Goal: Task Accomplishment & Management: Manage account settings

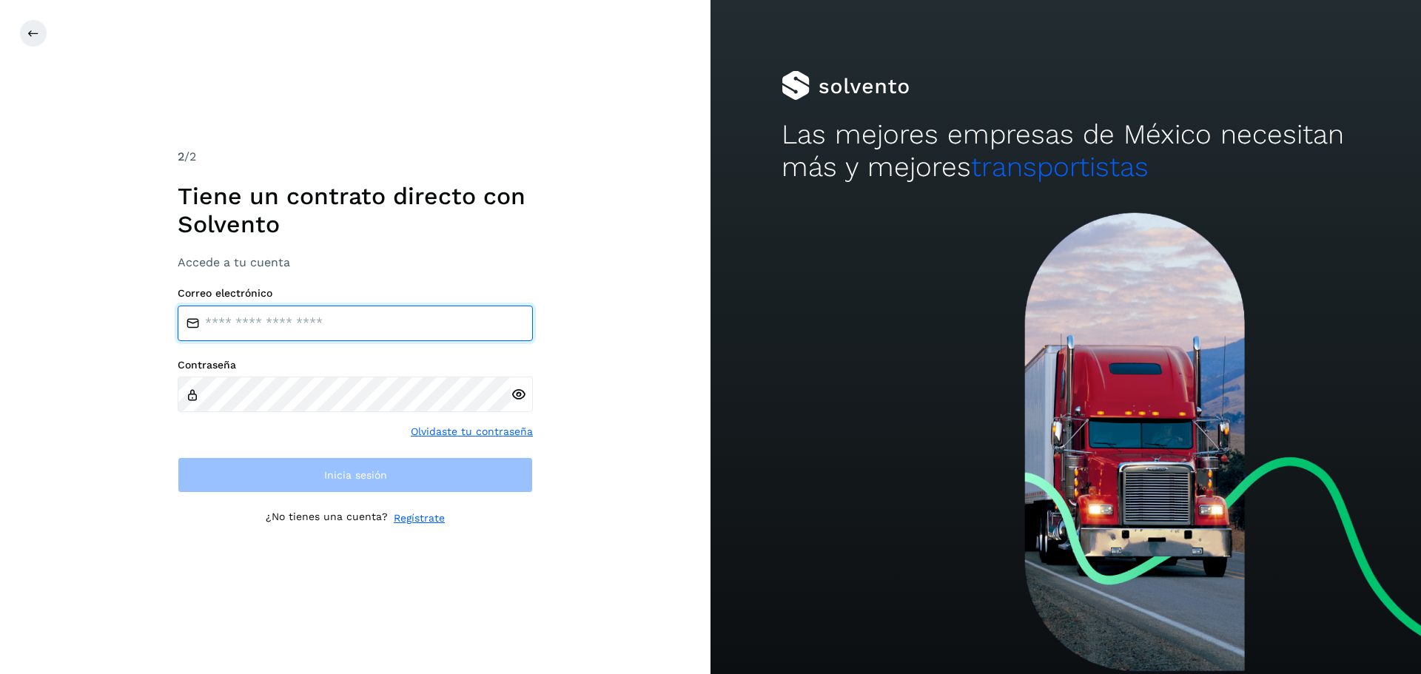
click at [292, 336] on input "email" at bounding box center [355, 324] width 355 height 36
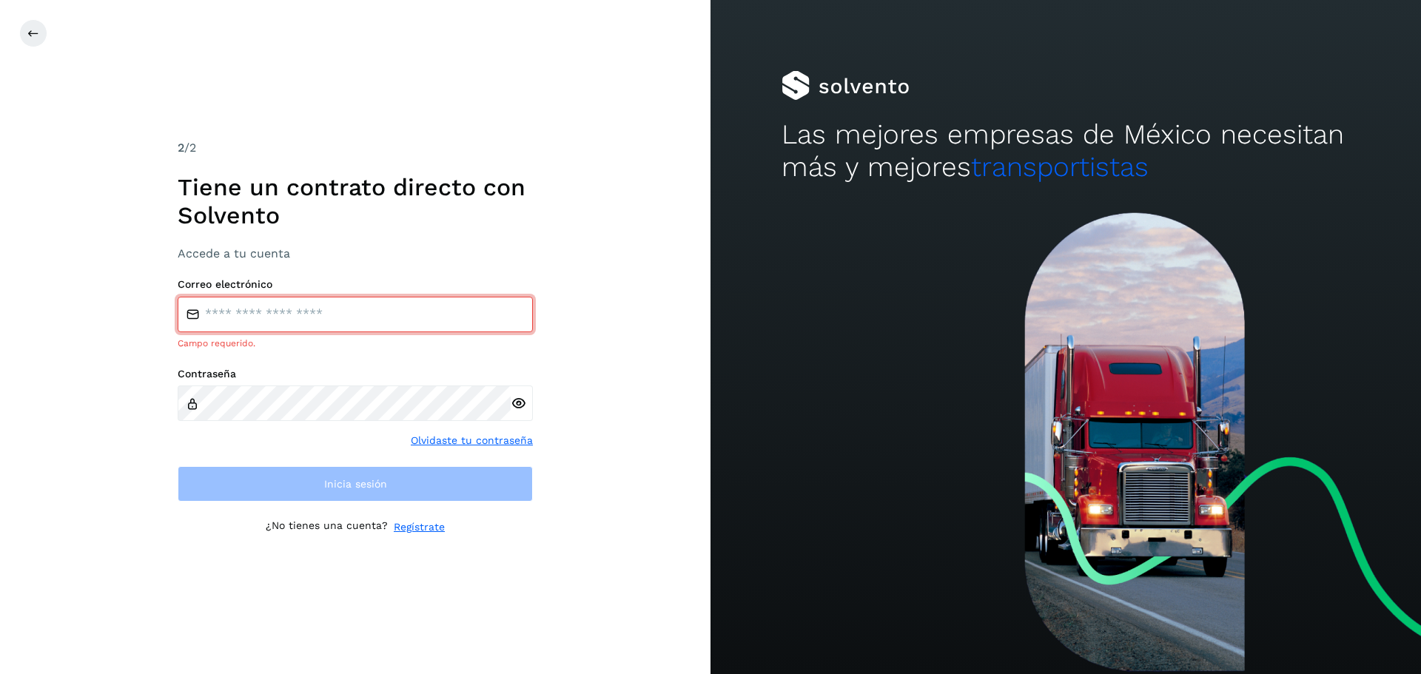
type input "**********"
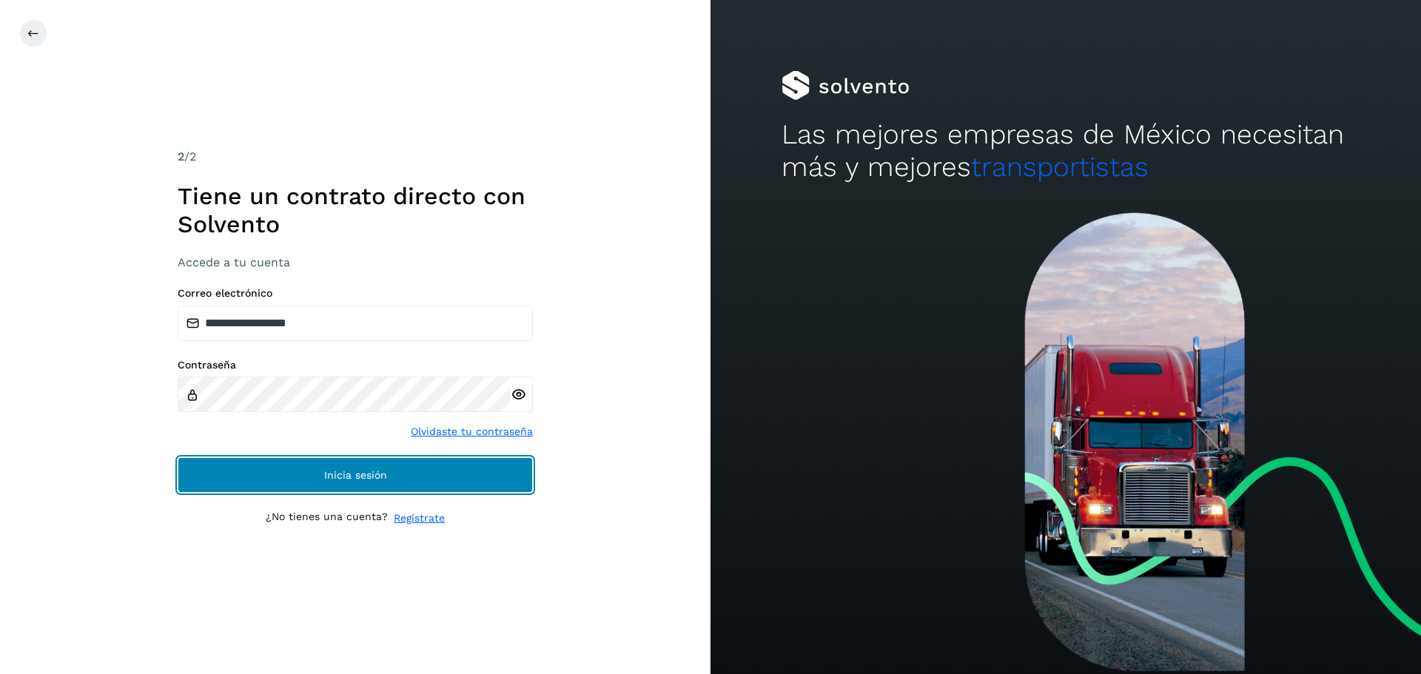
click at [380, 471] on span "Inicia sesión" at bounding box center [355, 475] width 63 height 10
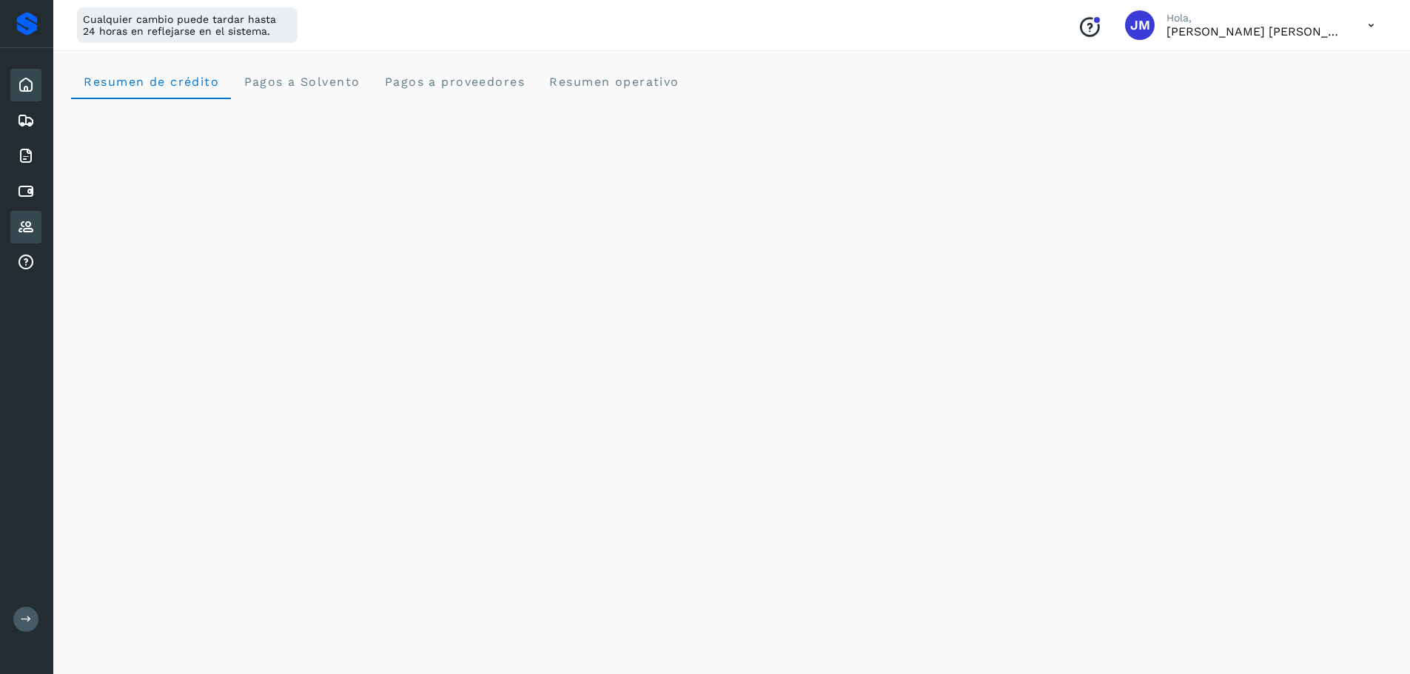
click at [26, 224] on icon at bounding box center [26, 227] width 18 height 18
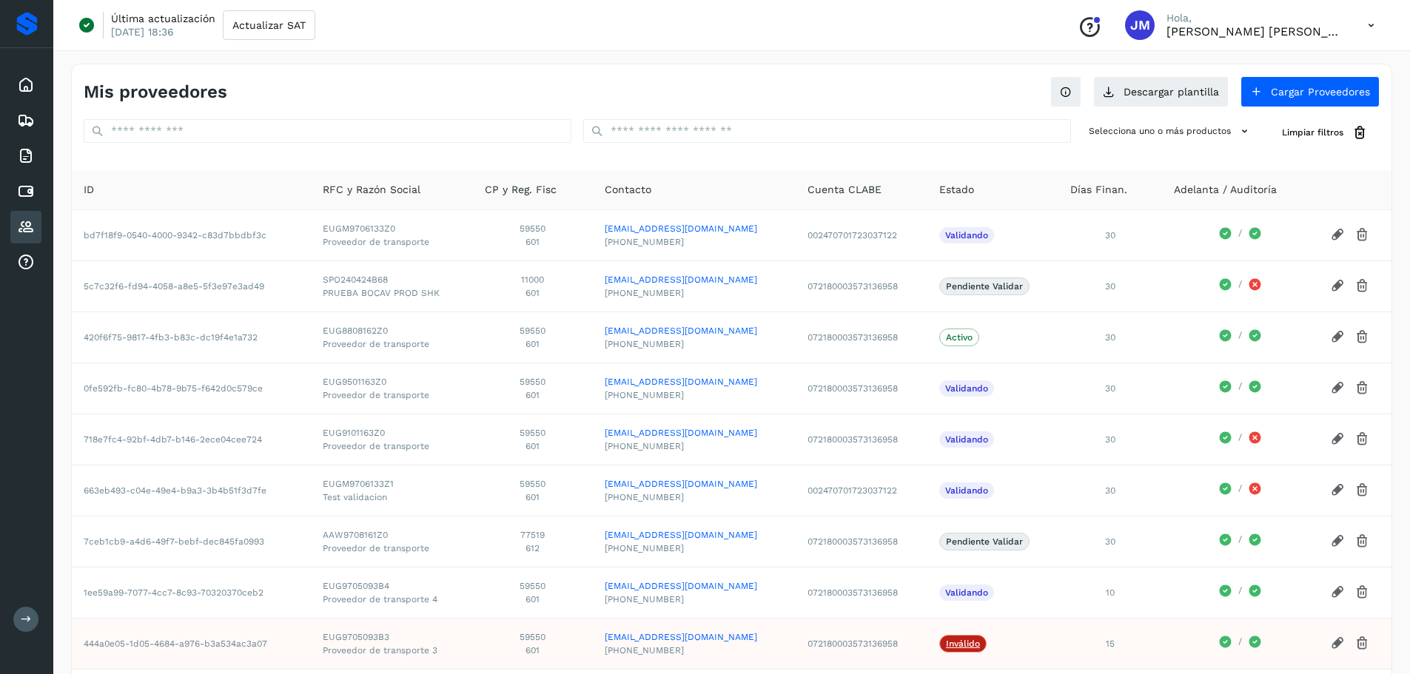
click at [24, 628] on button at bounding box center [25, 619] width 25 height 25
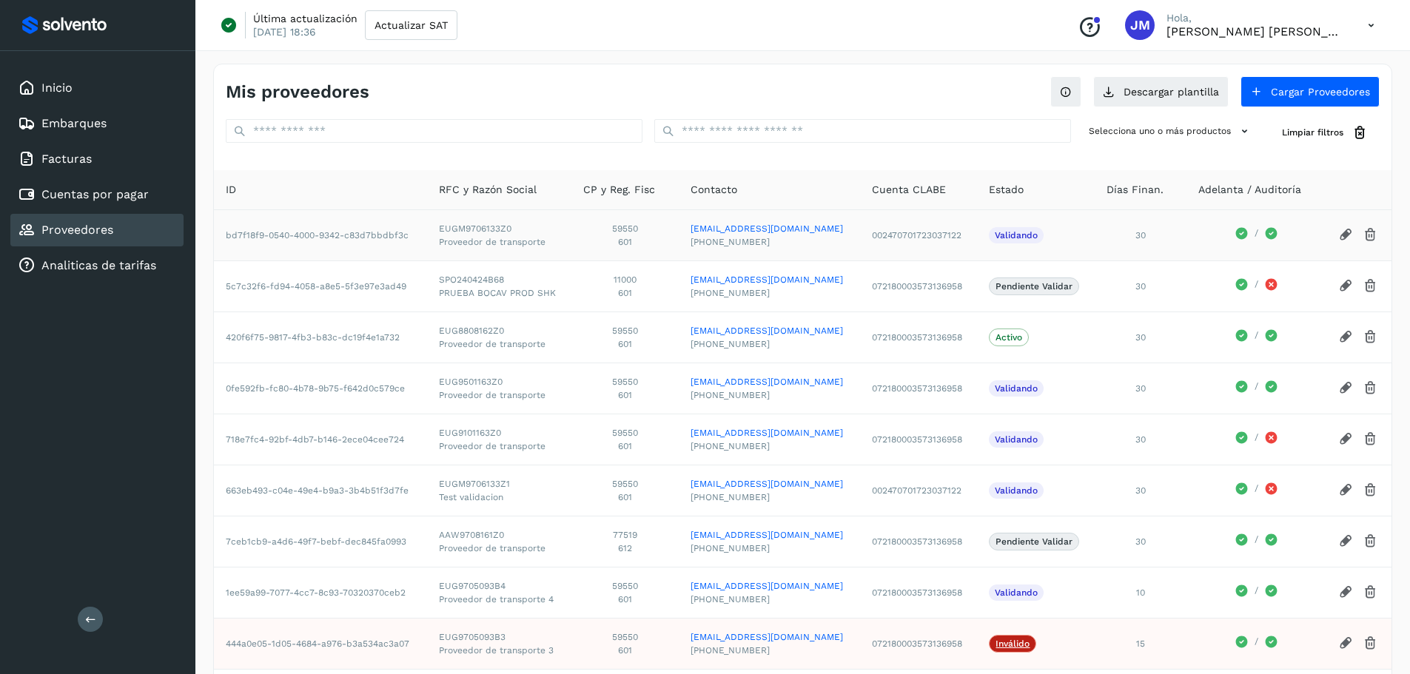
click at [1338, 235] on icon at bounding box center [1346, 235] width 16 height 16
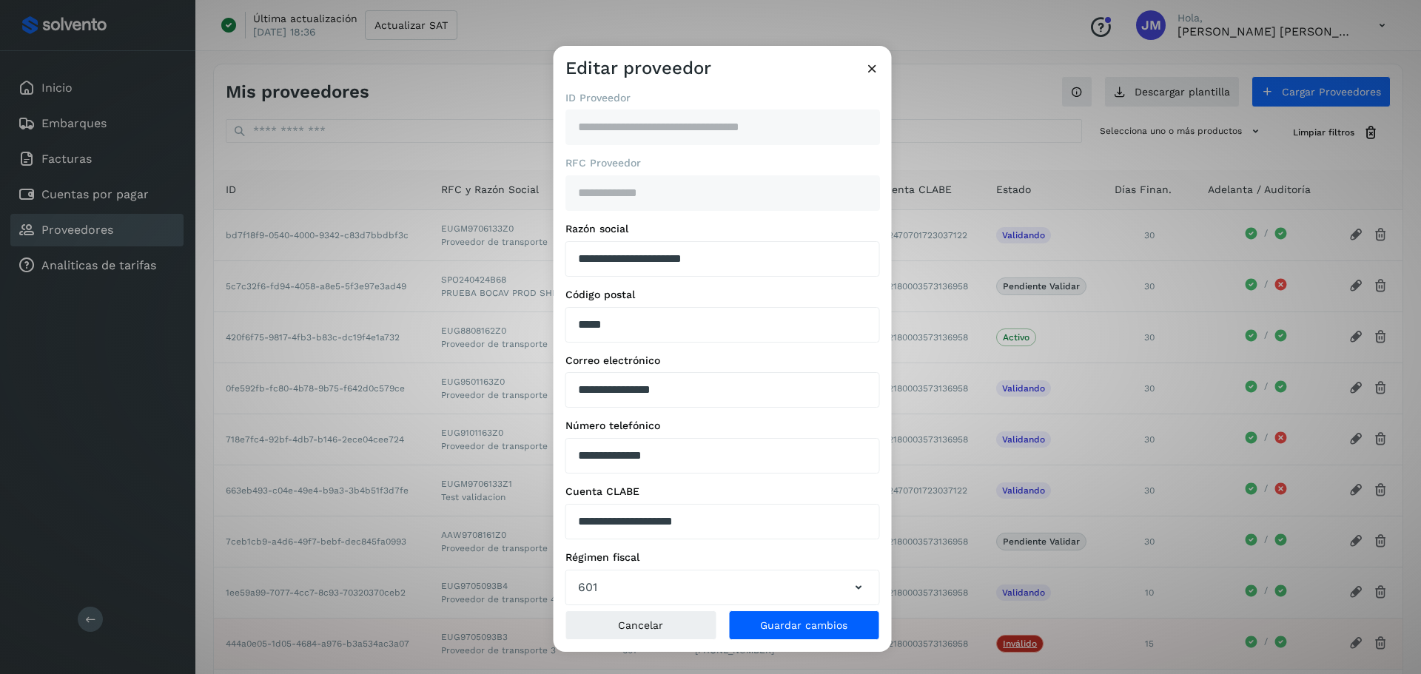
click at [876, 64] on icon at bounding box center [873, 69] width 16 height 16
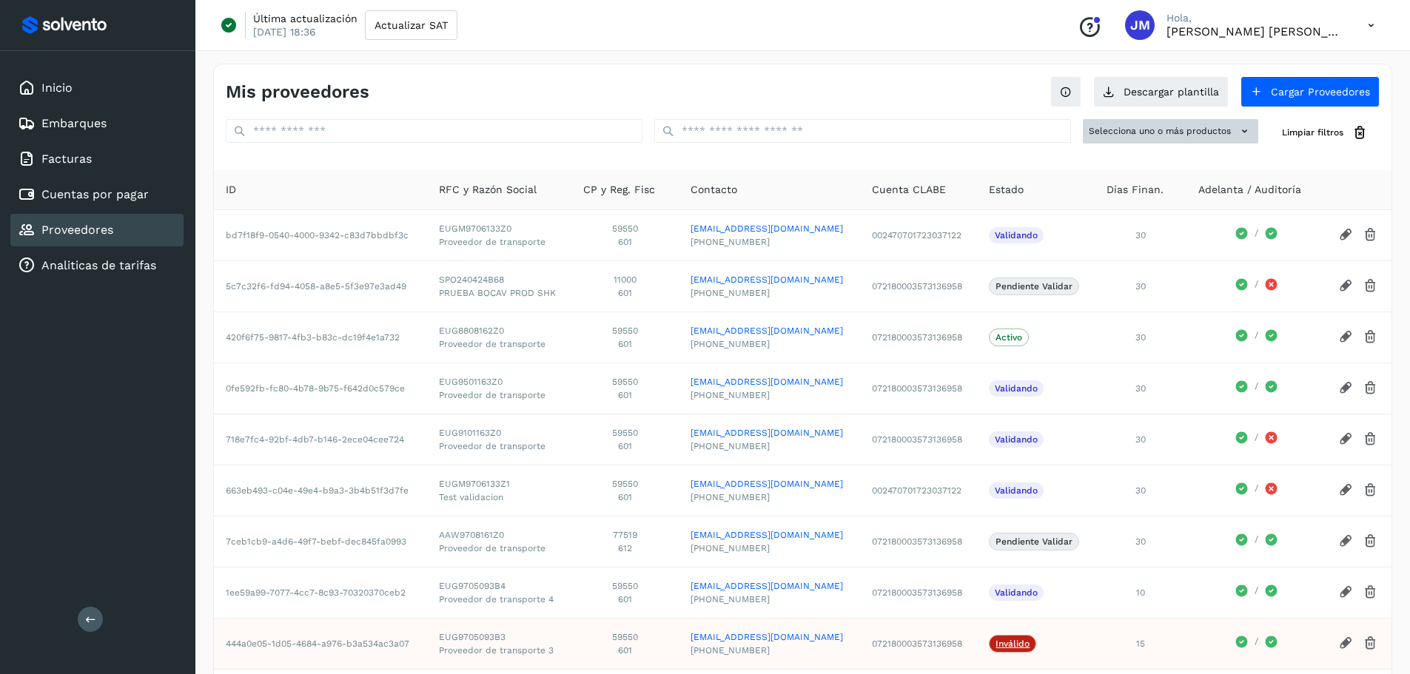
click at [1235, 122] on button "Selecciona uno o más productos" at bounding box center [1170, 131] width 175 height 24
click at [1235, 131] on div at bounding box center [705, 337] width 1410 height 674
click at [1295, 164] on div "Mis proveedores Descargar plantilla Cargar Proveedores Selecciona uno o más pro…" at bounding box center [802, 425] width 1179 height 722
click at [373, 129] on input "text" at bounding box center [434, 131] width 417 height 24
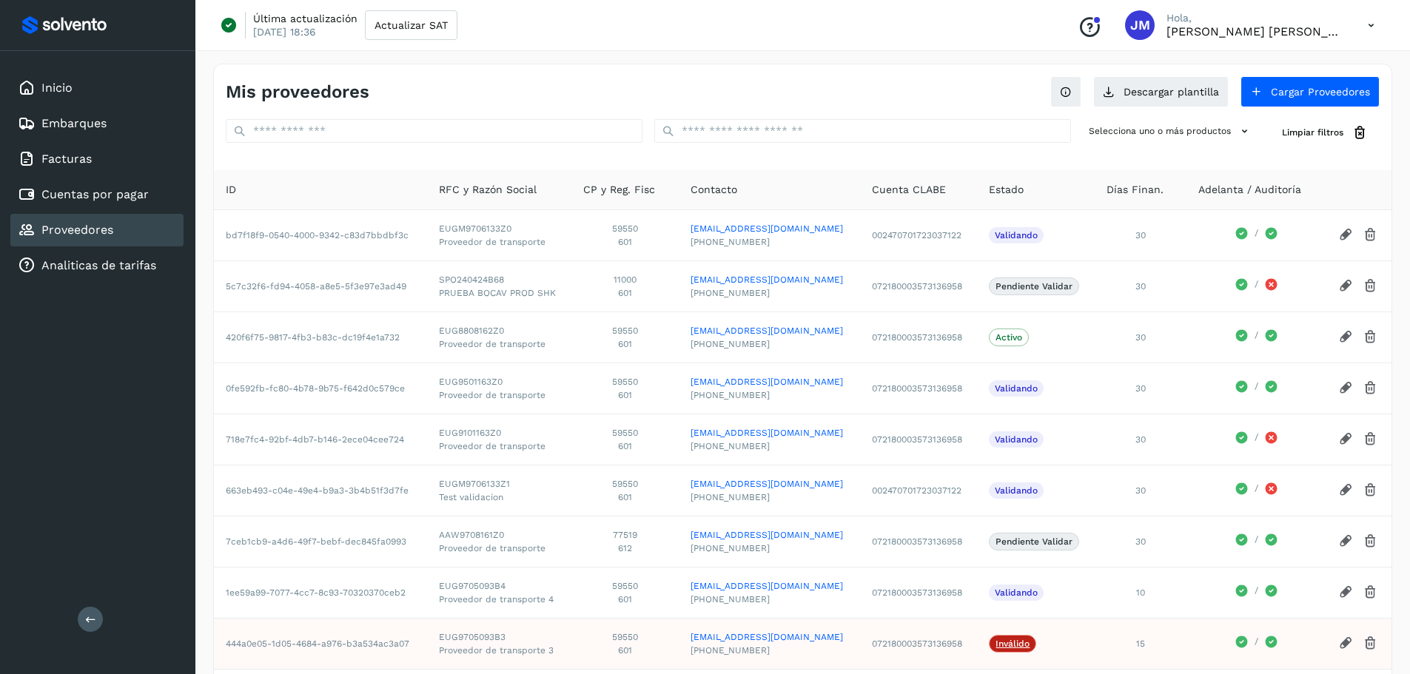
click at [272, 159] on div "Mis proveedores Descargar plantilla Cargar Proveedores Selecciona uno o más pro…" at bounding box center [802, 425] width 1179 height 722
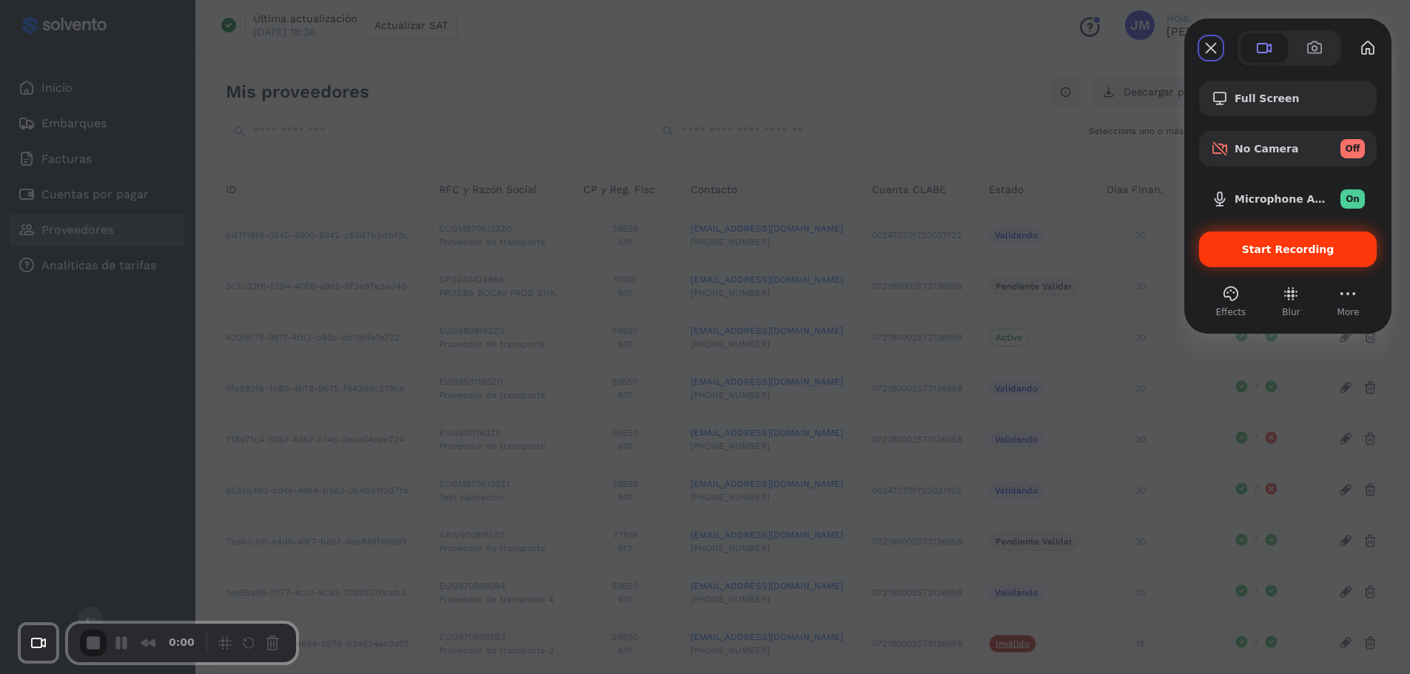
click at [1295, 253] on span "Start Recording" at bounding box center [1288, 250] width 93 height 12
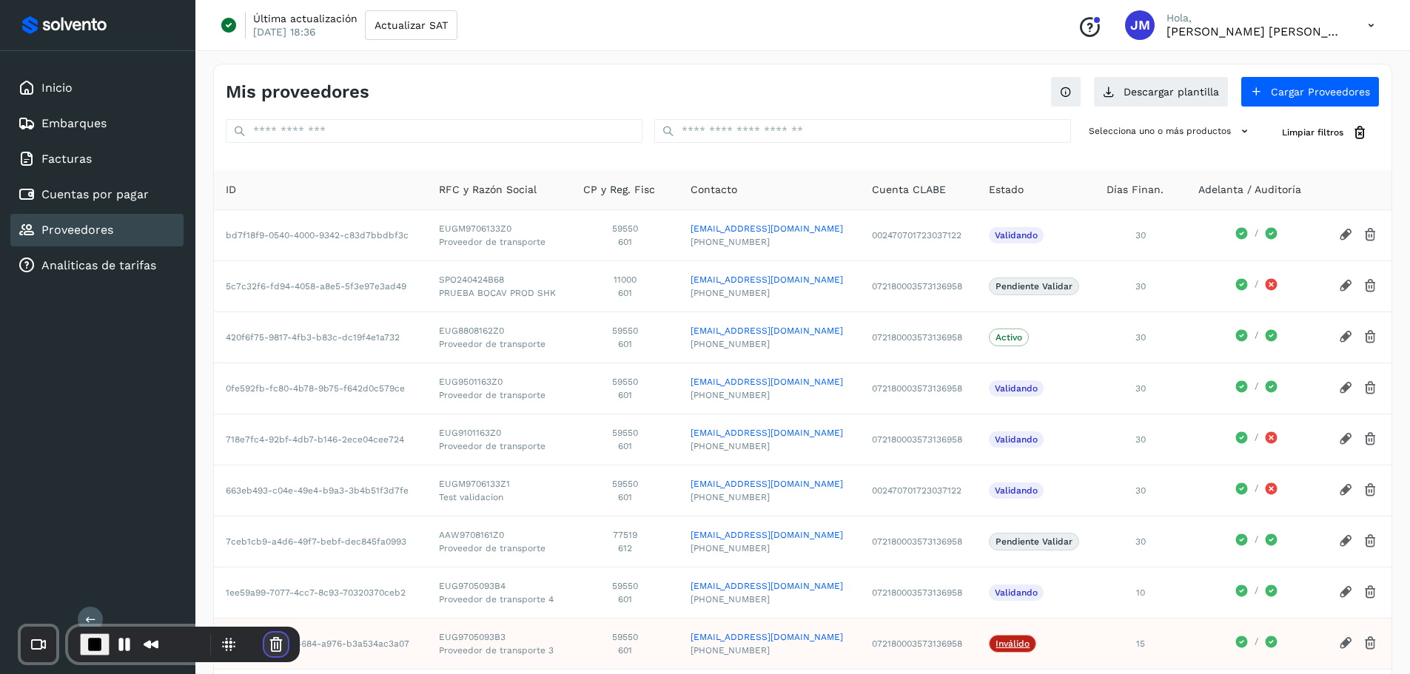
click at [272, 647] on button "Cancel Recording" at bounding box center [276, 645] width 24 height 24
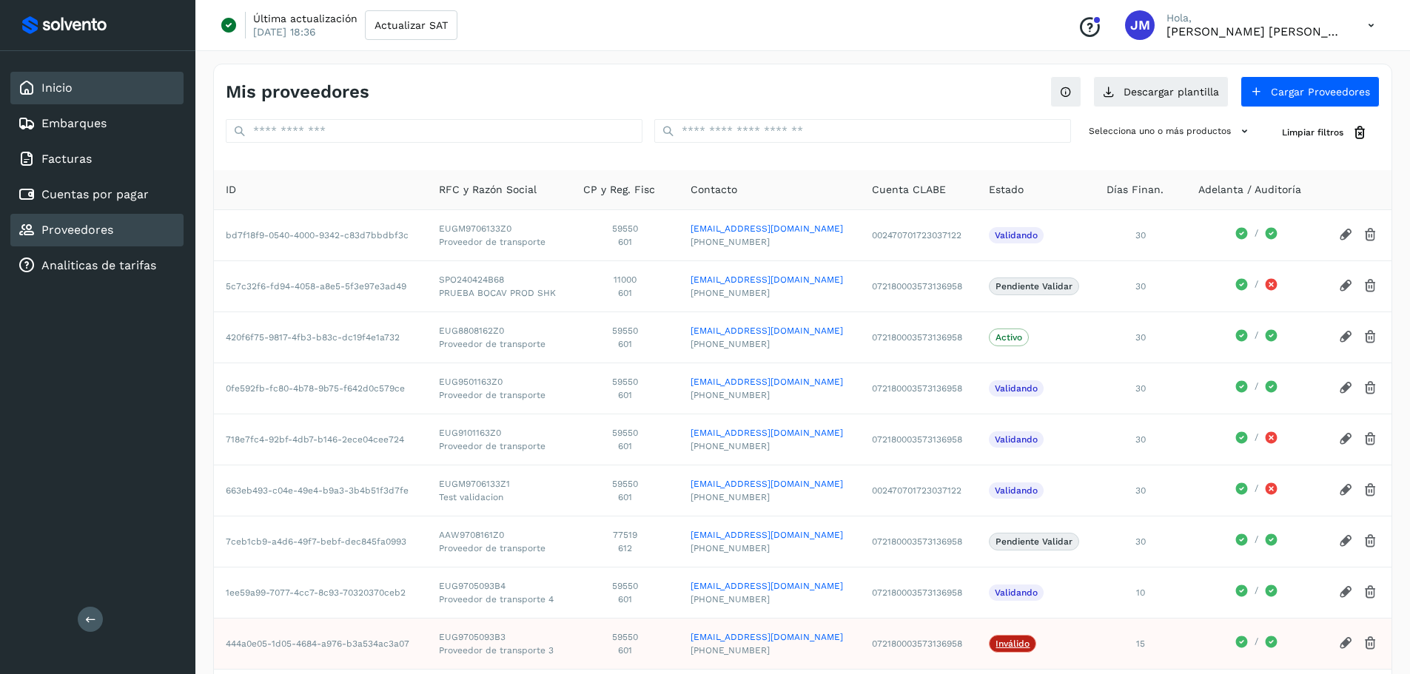
click at [112, 88] on div "Inicio" at bounding box center [96, 88] width 173 height 33
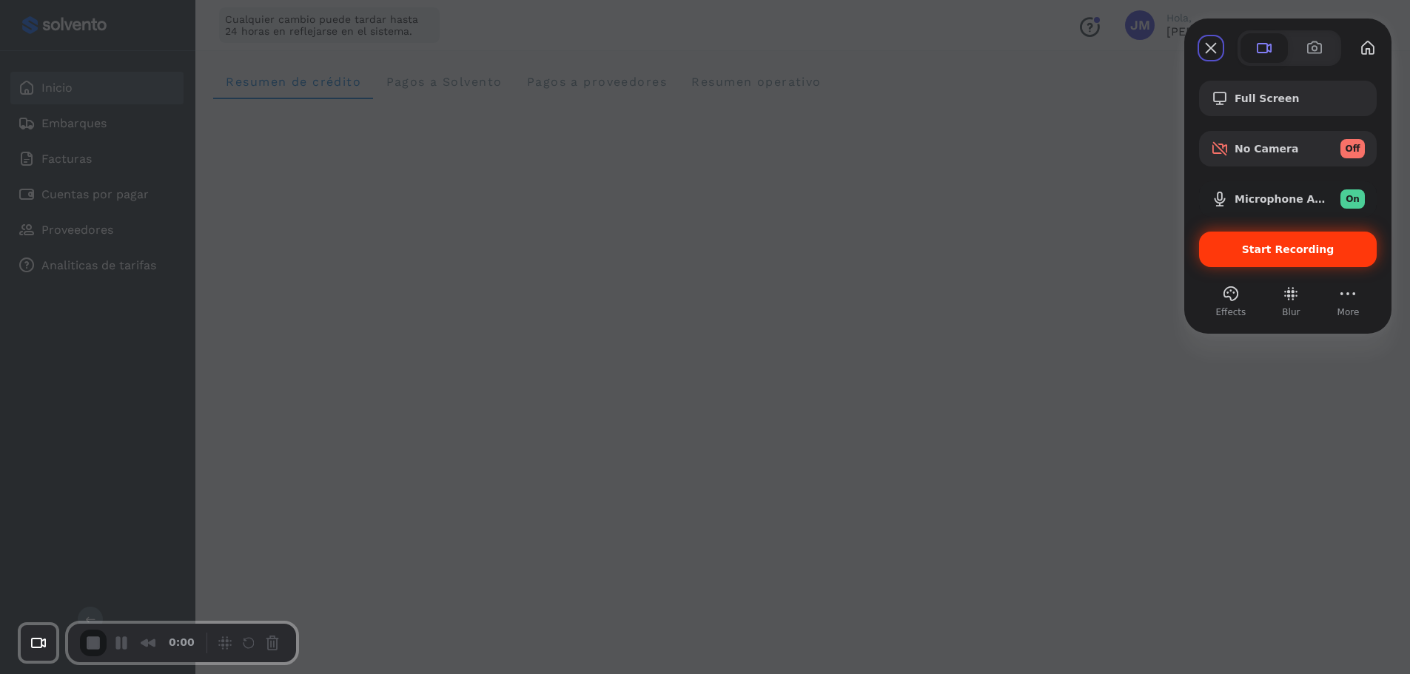
click at [1250, 252] on span "Start Recording" at bounding box center [1288, 250] width 93 height 12
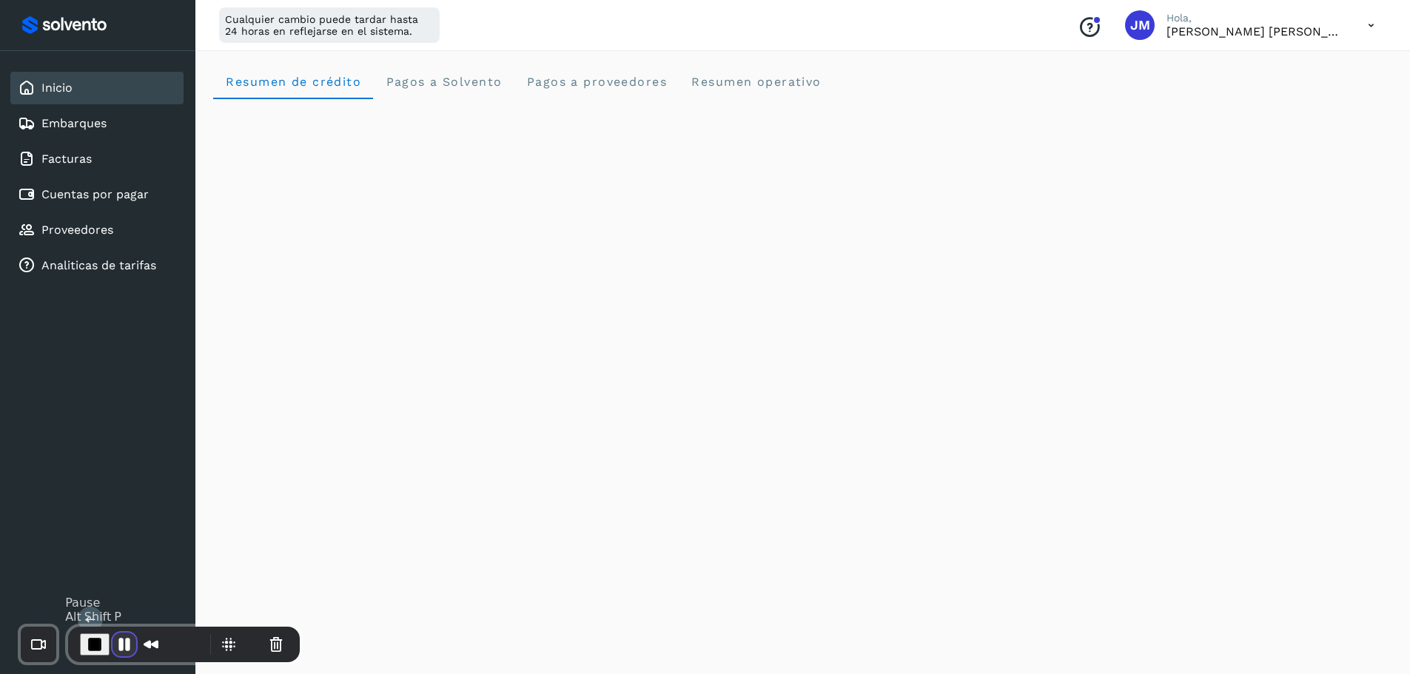
click at [121, 646] on button "Pause Recording" at bounding box center [125, 645] width 24 height 24
click at [118, 647] on span "Play Recording" at bounding box center [122, 645] width 18 height 18
click at [122, 230] on div "Proveedores" at bounding box center [96, 230] width 173 height 33
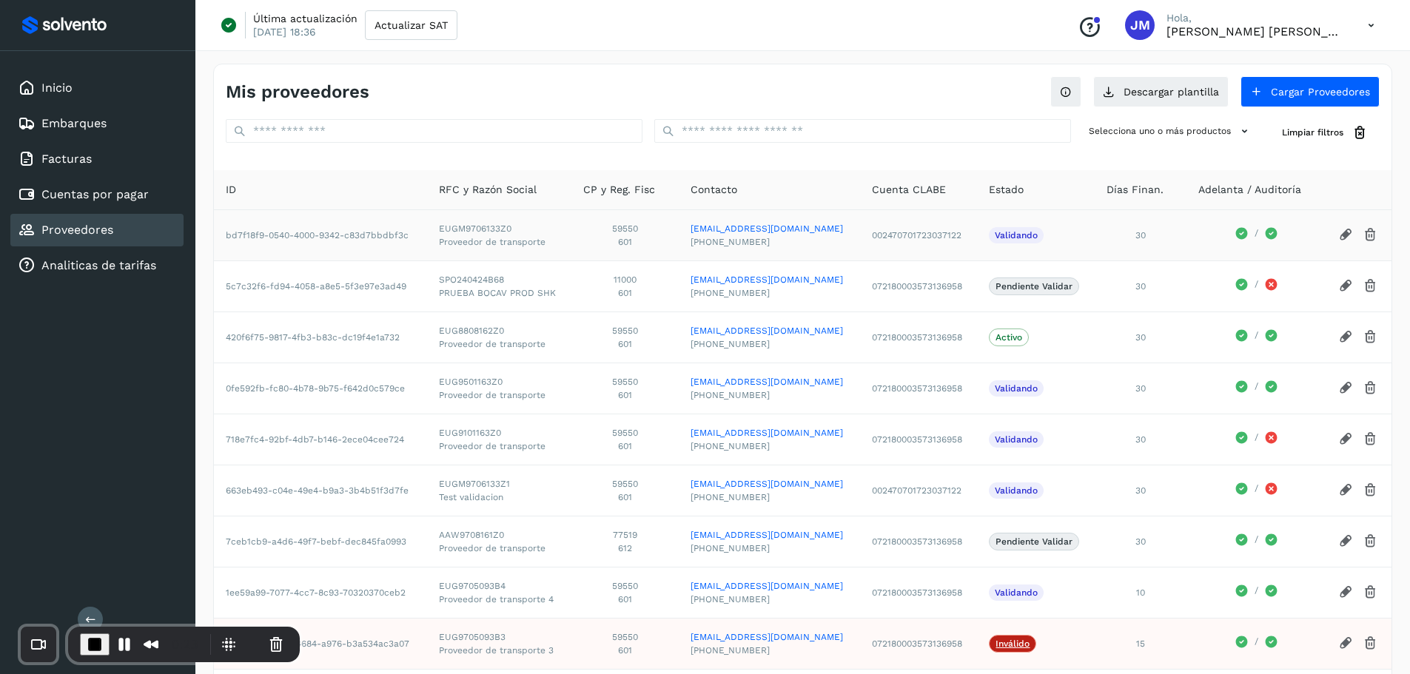
click at [1342, 237] on icon at bounding box center [1346, 235] width 16 height 16
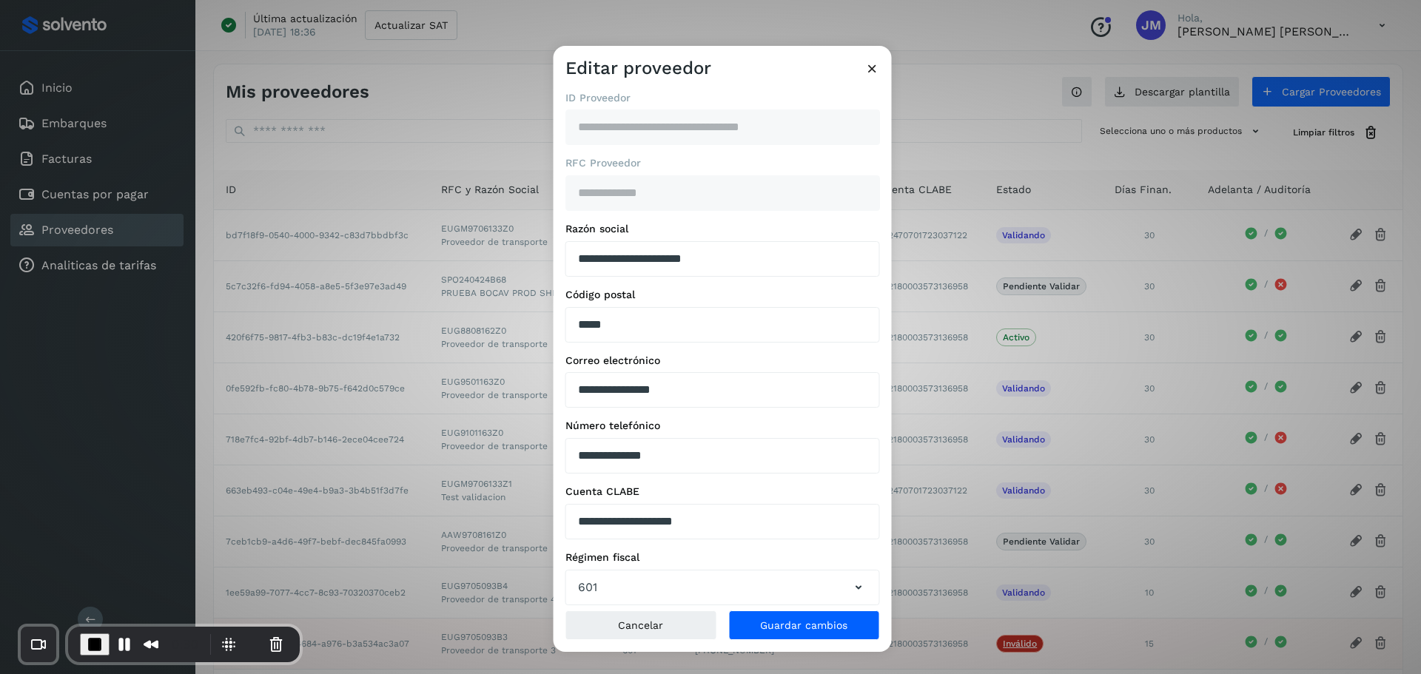
scroll to position [72, 0]
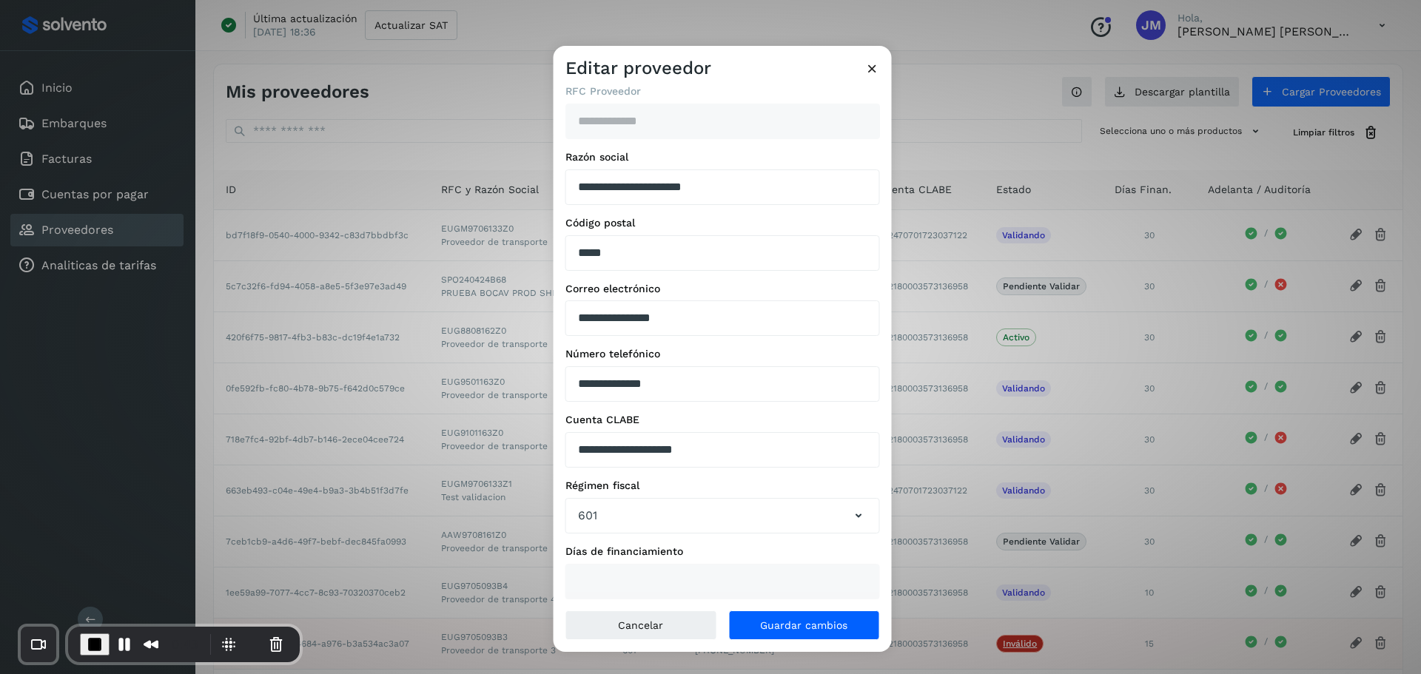
click at [871, 64] on icon at bounding box center [873, 69] width 16 height 16
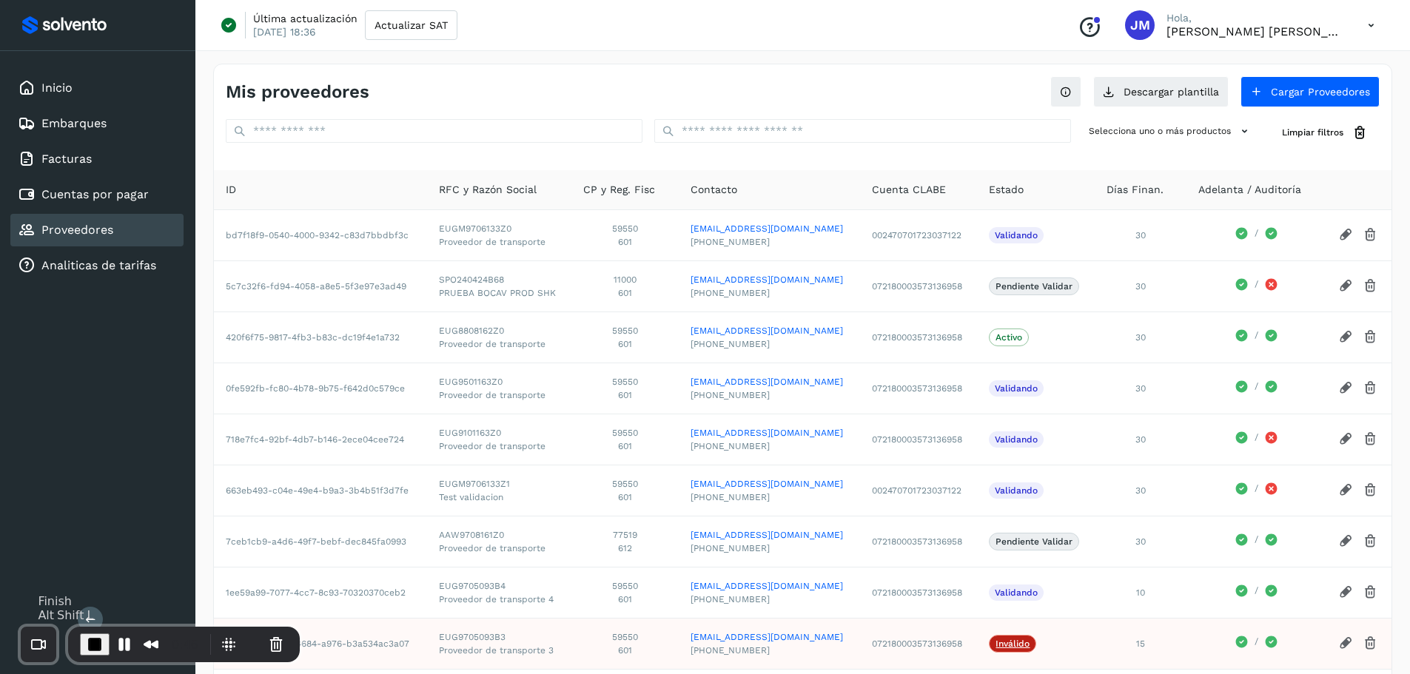
click at [103, 640] on button "End Recording" at bounding box center [95, 645] width 30 height 22
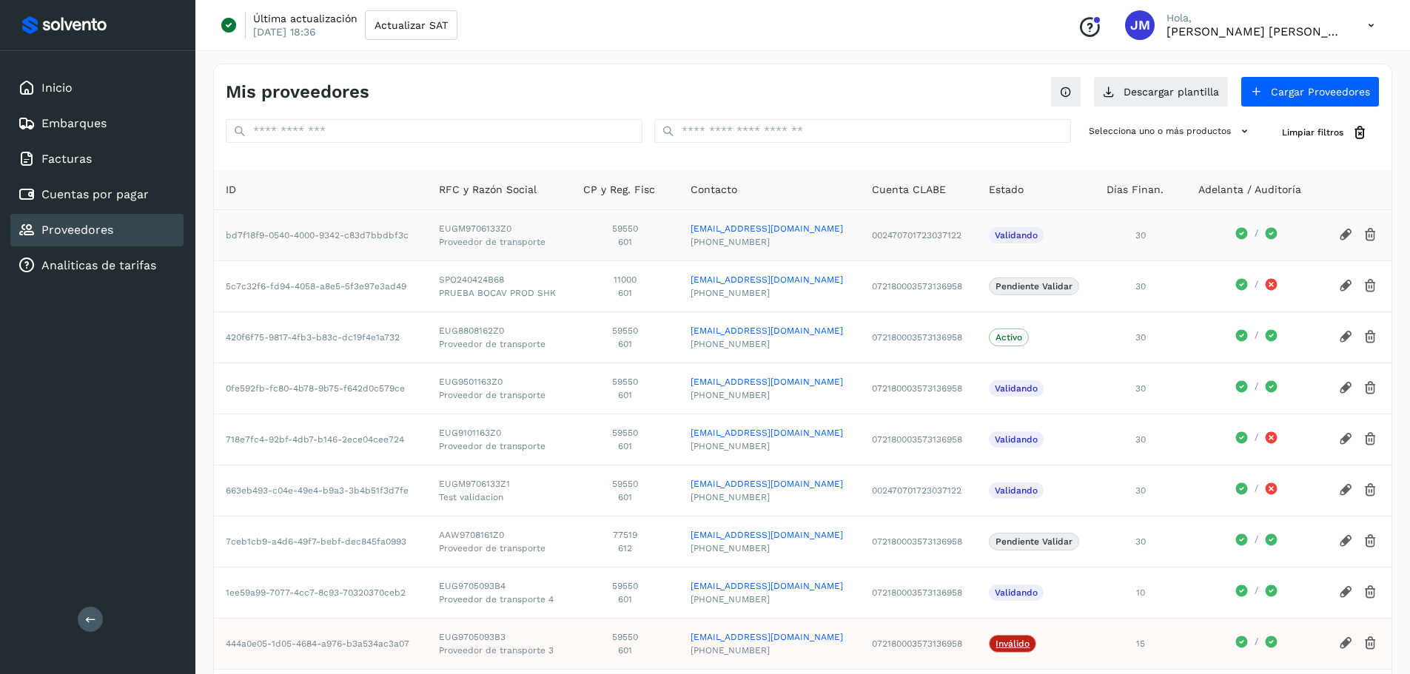
click at [1343, 232] on icon at bounding box center [1346, 235] width 16 height 16
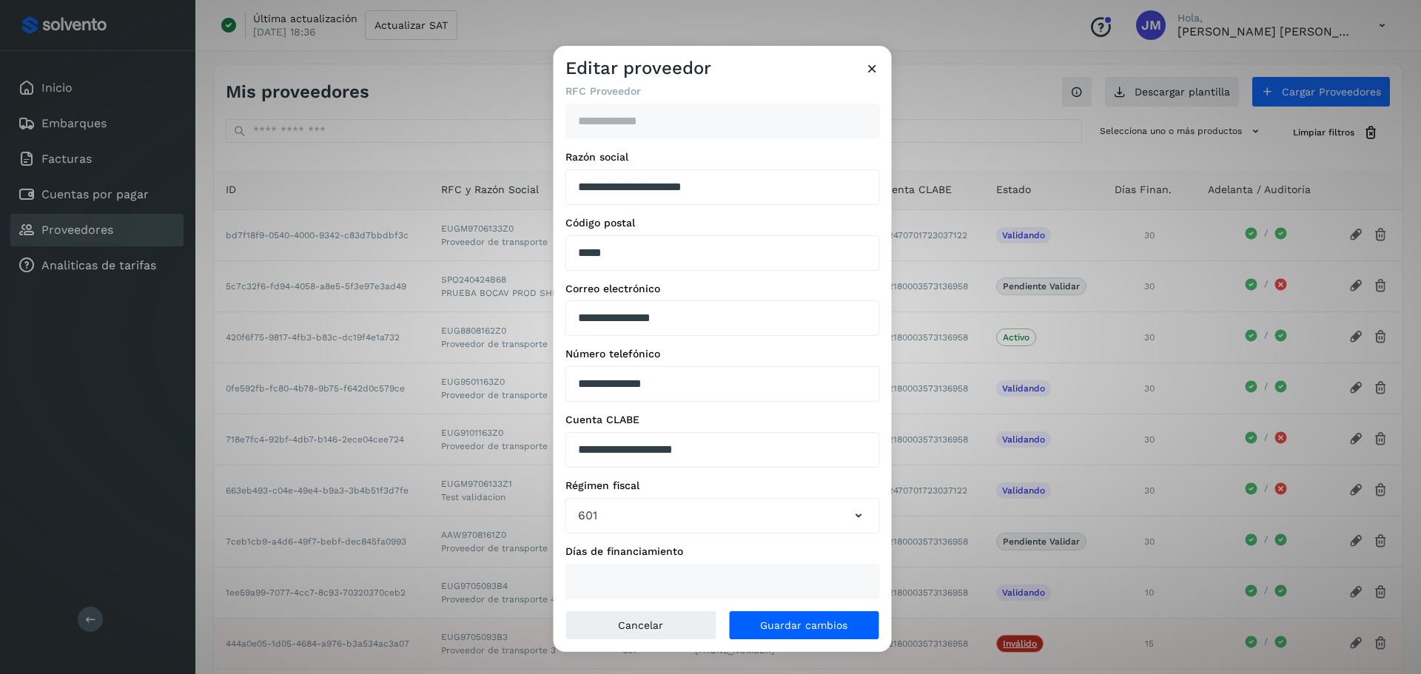
scroll to position [0, 0]
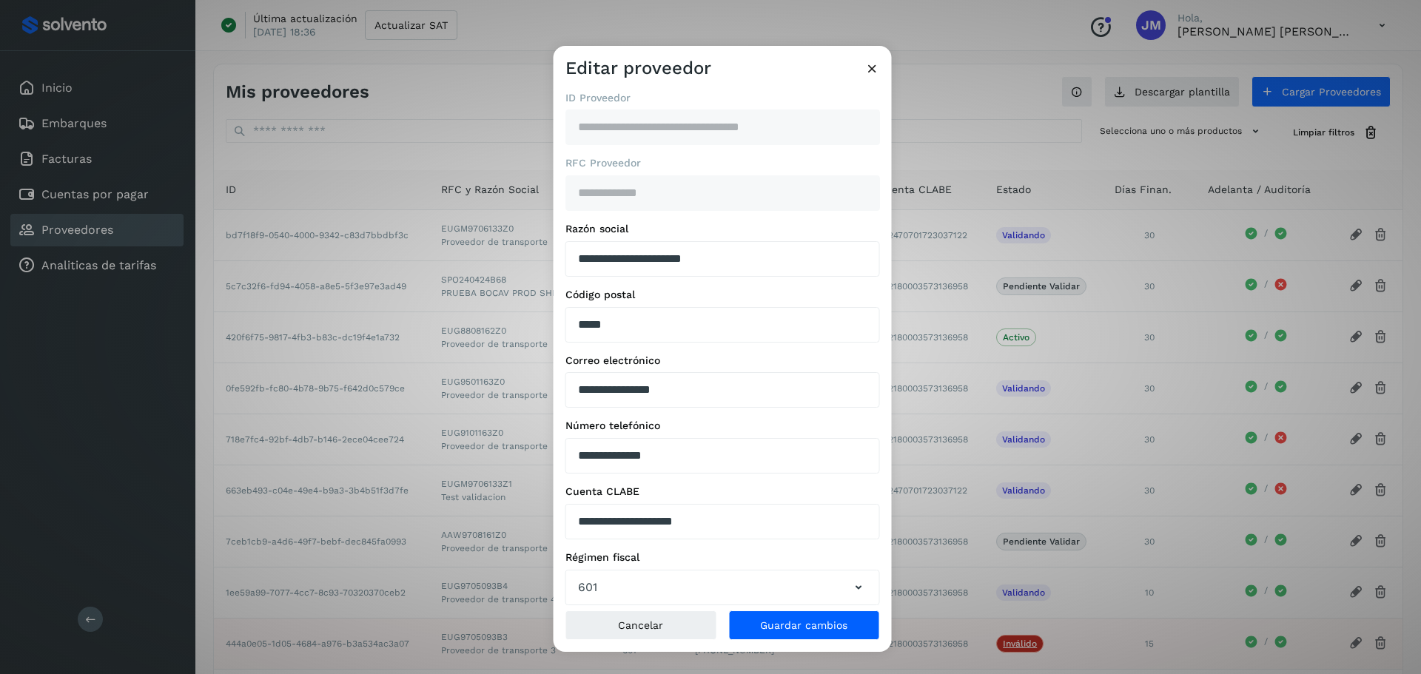
click at [873, 67] on icon at bounding box center [873, 69] width 16 height 16
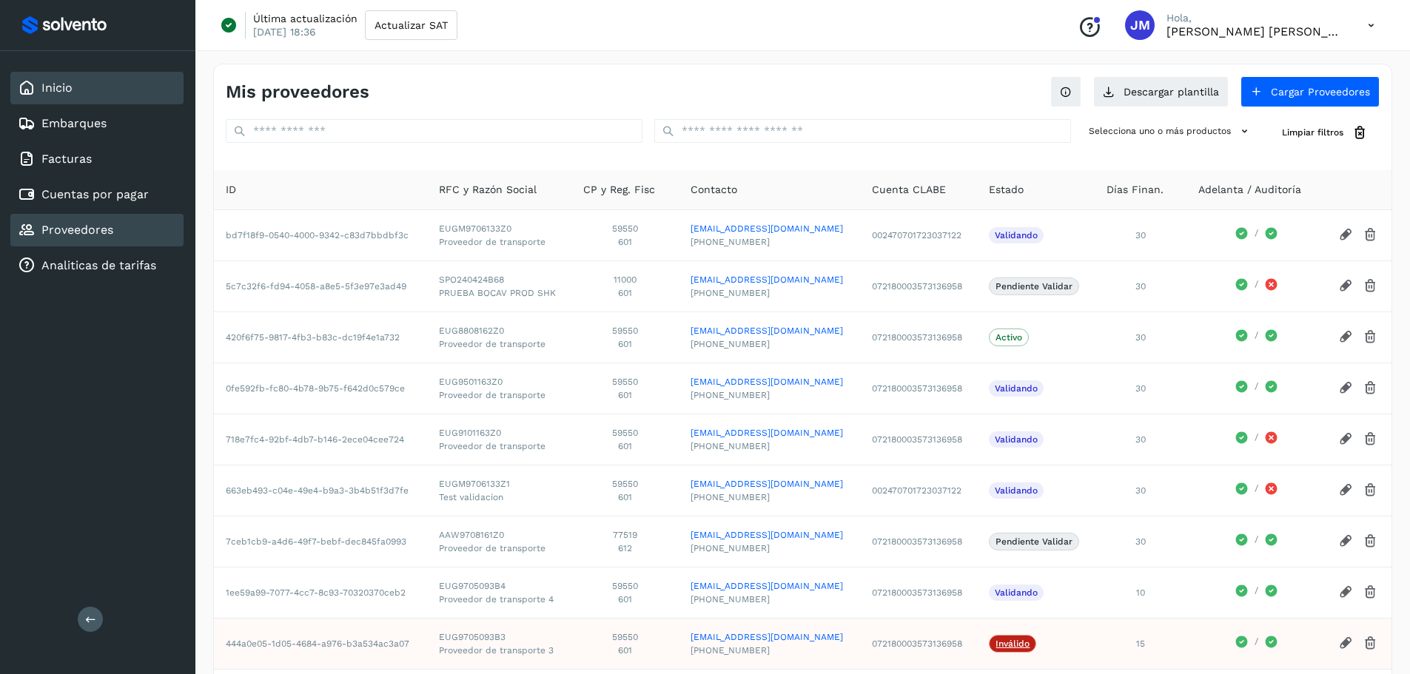
click at [101, 80] on div "Inicio" at bounding box center [96, 88] width 173 height 33
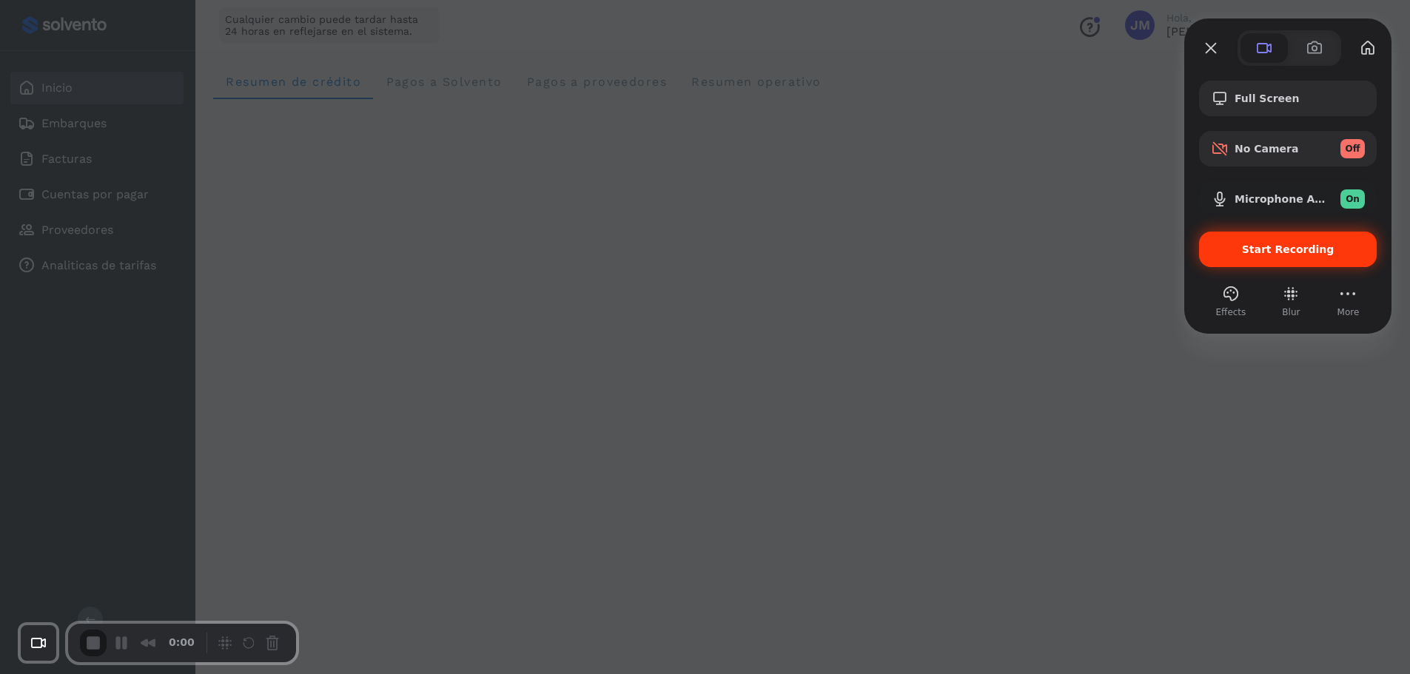
click at [1253, 252] on span "Start Recording" at bounding box center [1288, 250] width 93 height 12
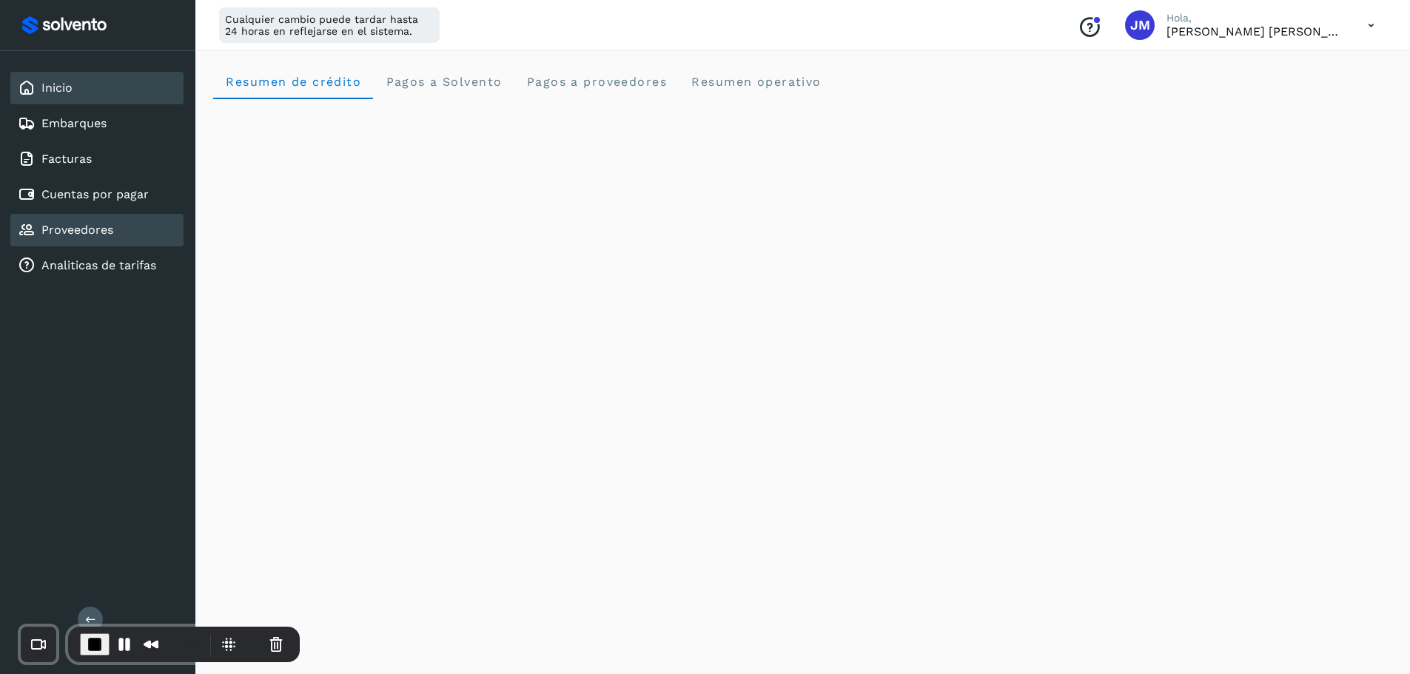
click at [100, 235] on link "Proveedores" at bounding box center [77, 230] width 72 height 14
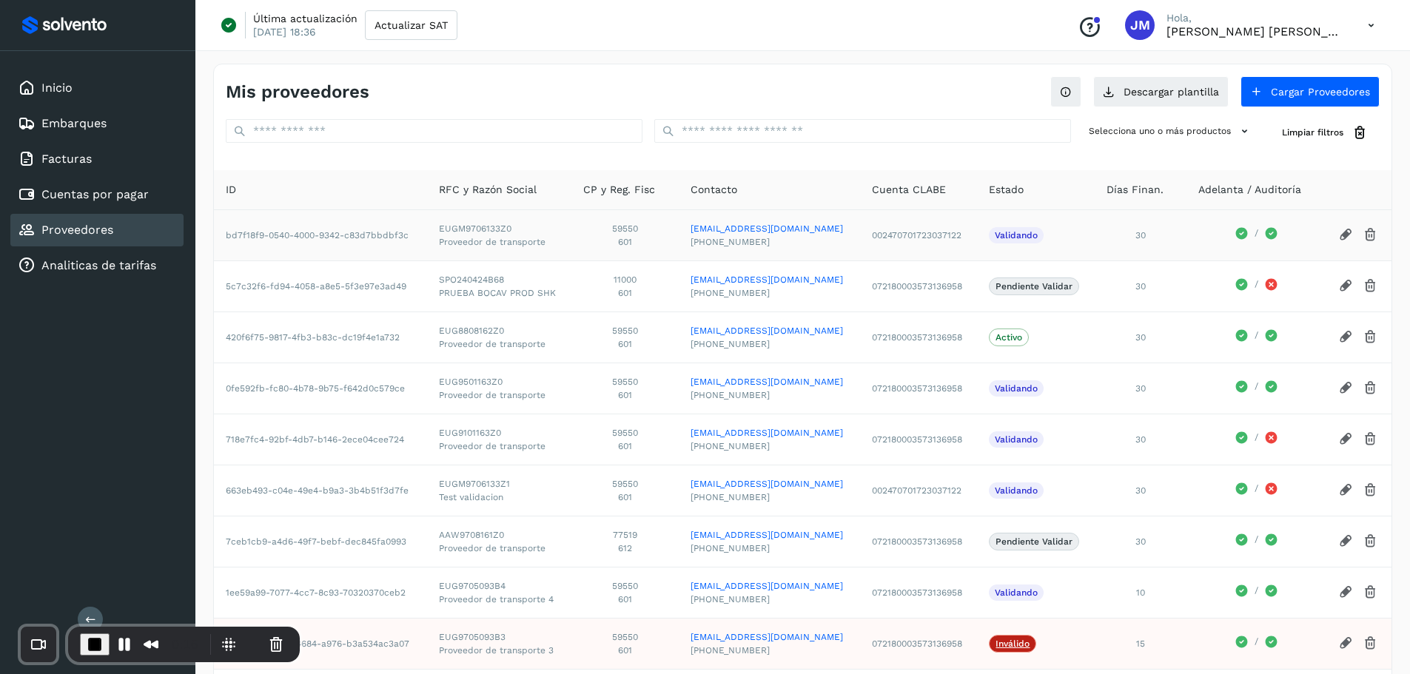
click at [1338, 238] on icon at bounding box center [1346, 235] width 16 height 16
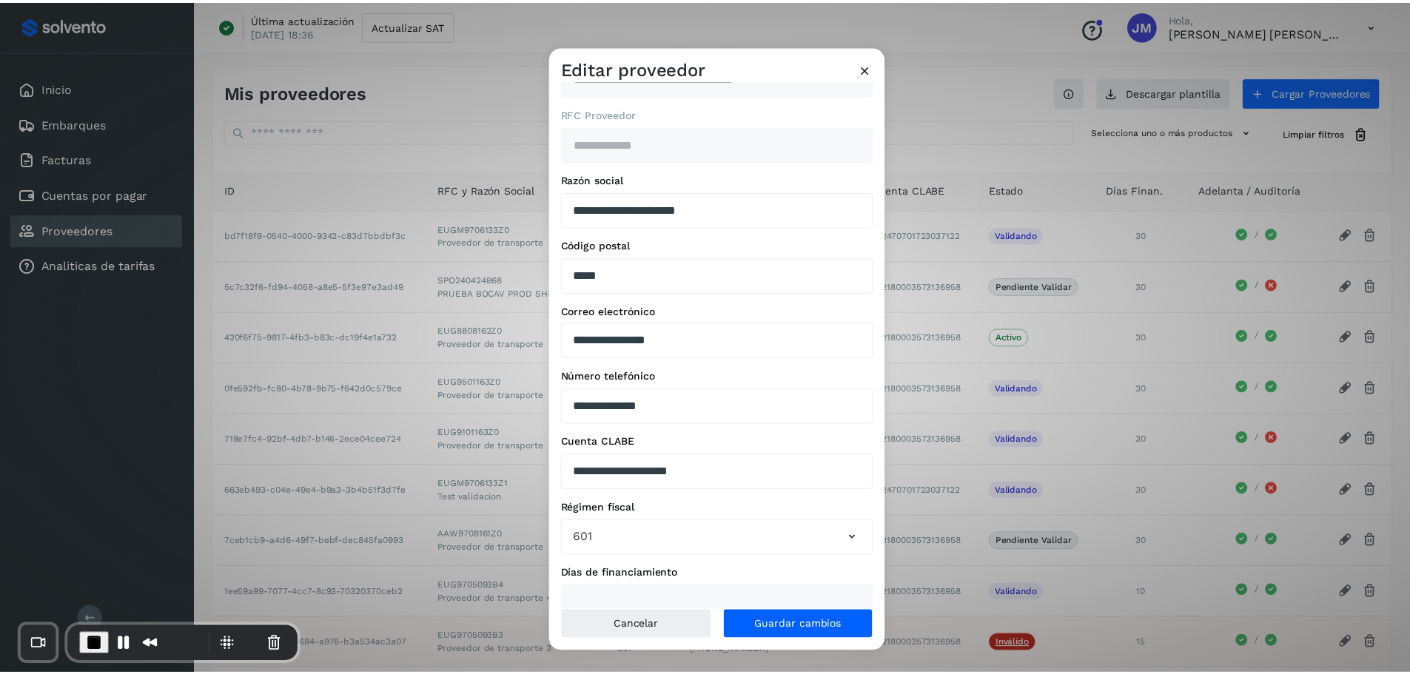
scroll to position [72, 0]
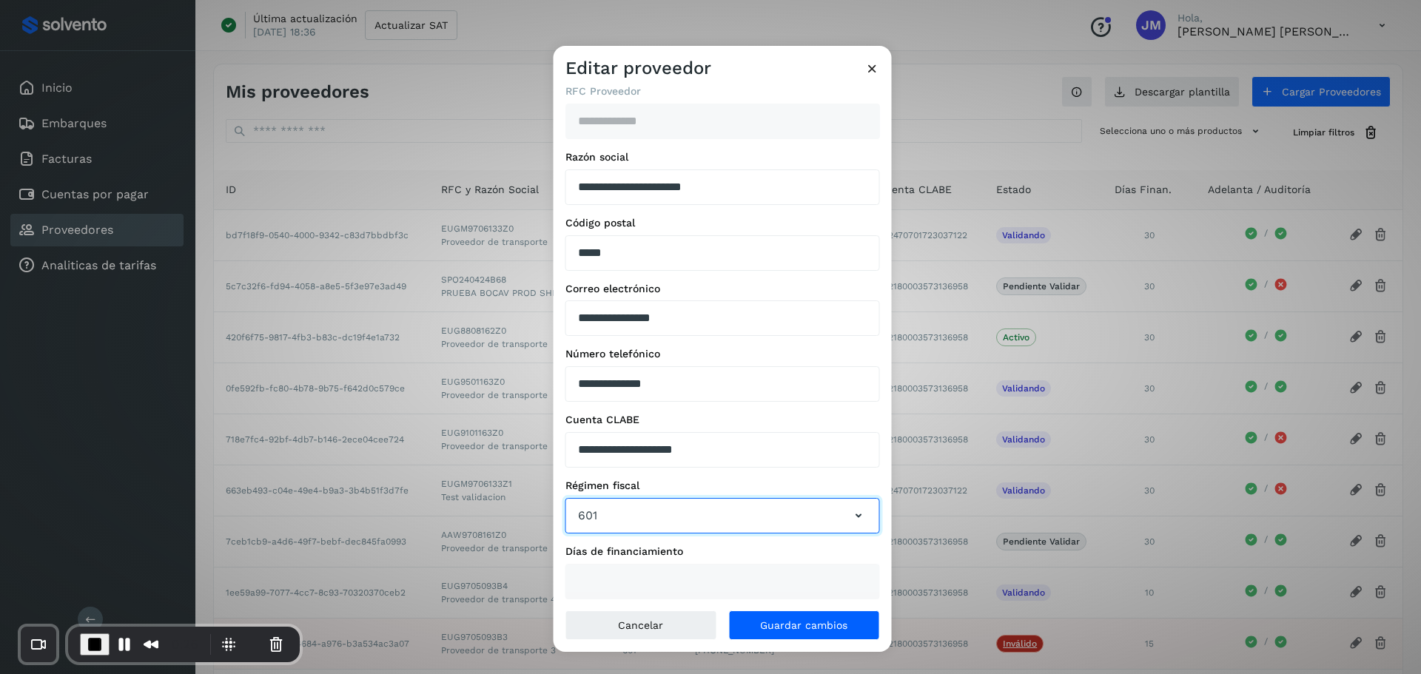
click at [657, 511] on button "601" at bounding box center [722, 516] width 315 height 36
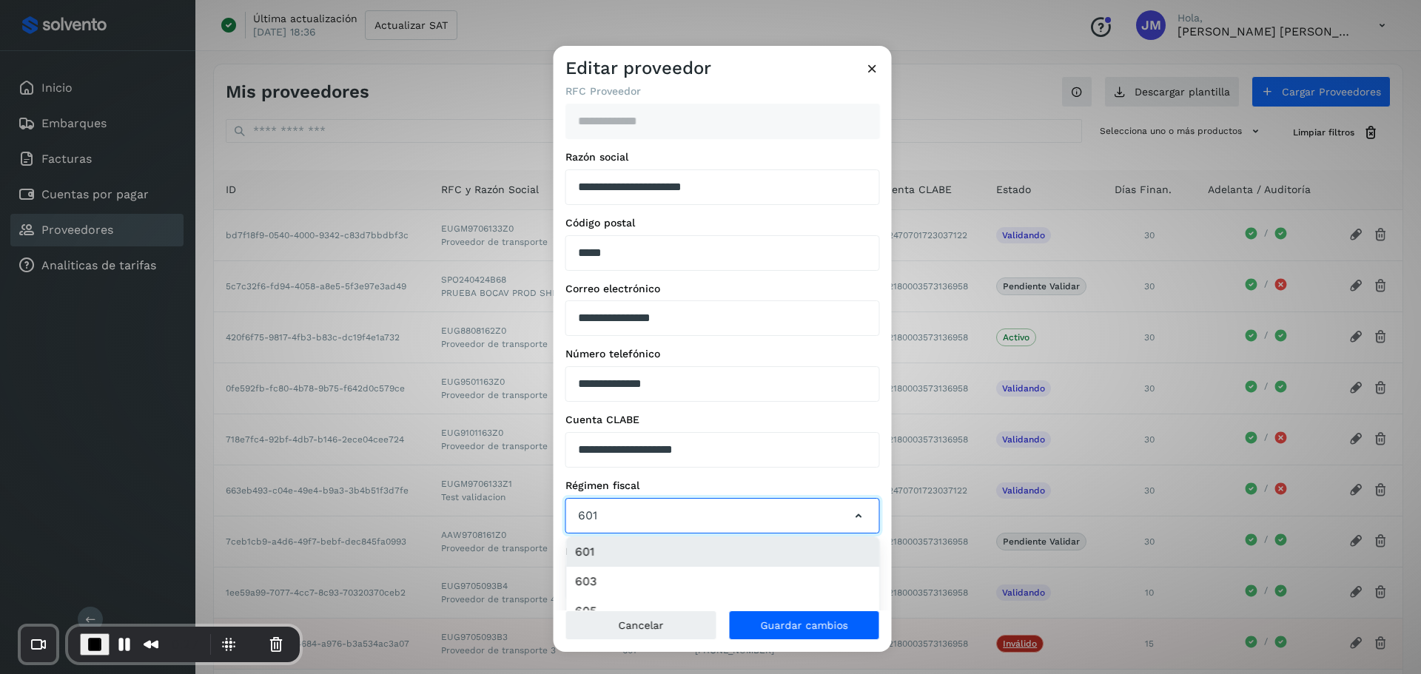
click at [657, 511] on button "601" at bounding box center [722, 516] width 315 height 36
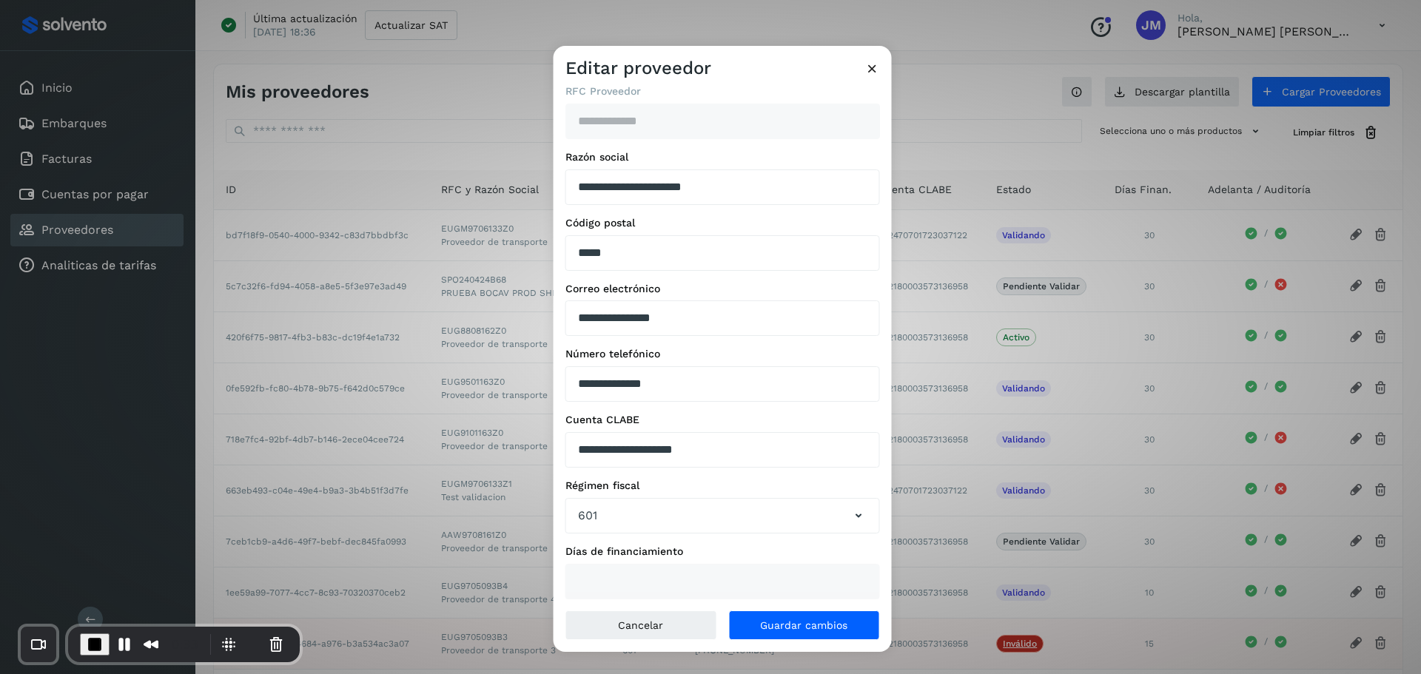
click at [874, 66] on icon at bounding box center [873, 69] width 16 height 16
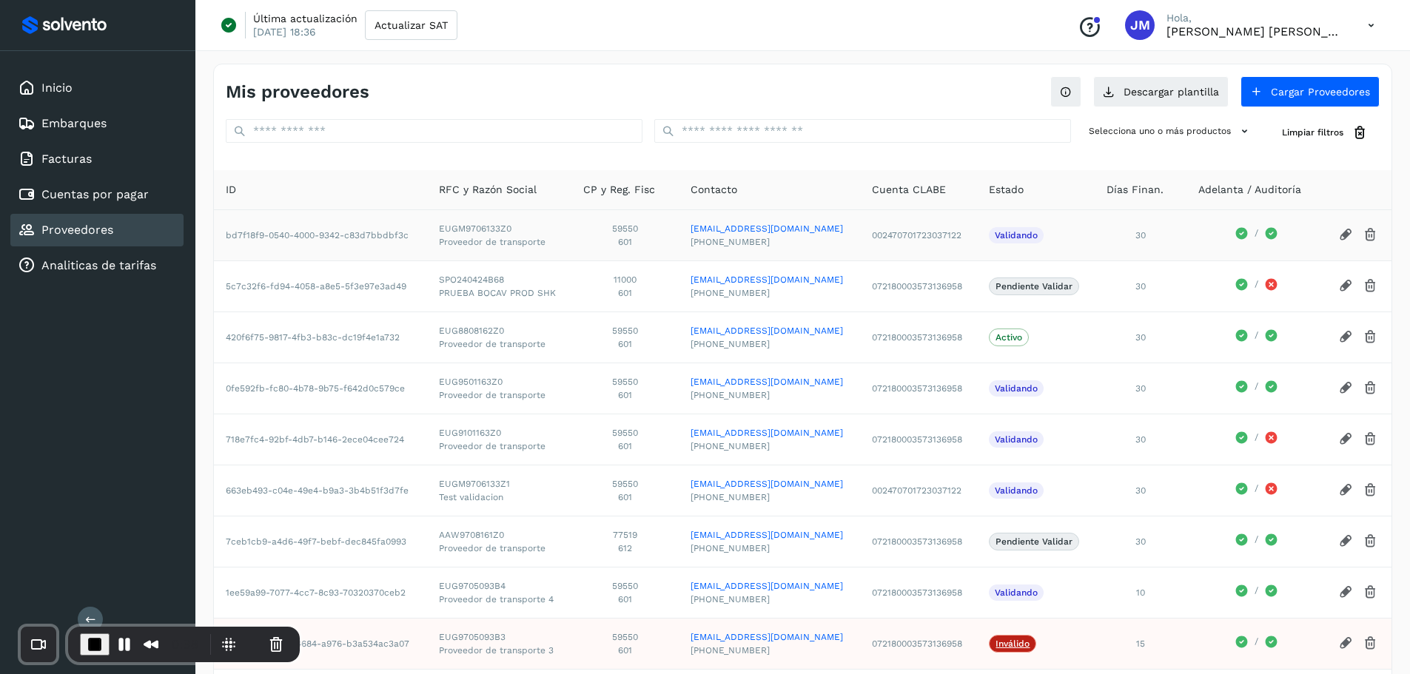
click at [1343, 241] on icon at bounding box center [1346, 235] width 16 height 16
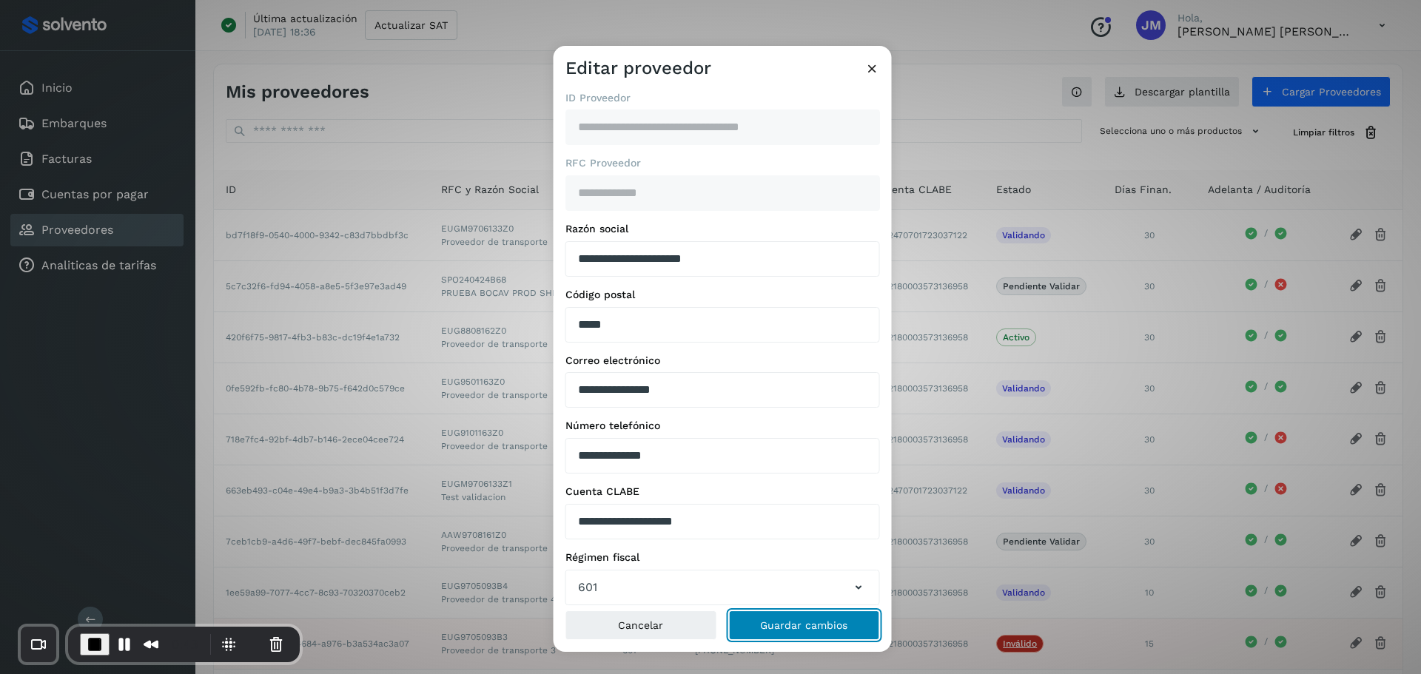
click at [765, 627] on span "Guardar cambios" at bounding box center [803, 625] width 87 height 10
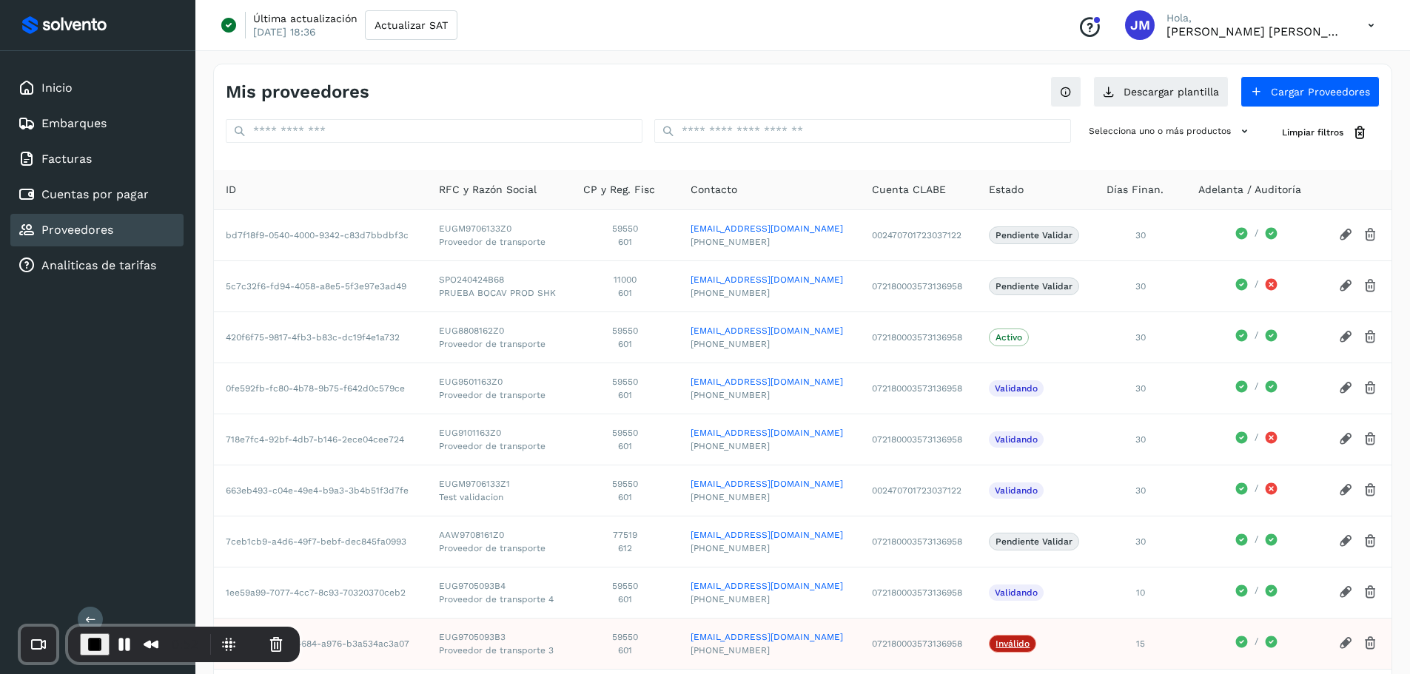
click at [89, 640] on span "End Recording" at bounding box center [95, 645] width 18 height 18
